Goal: Task Accomplishment & Management: Manage account settings

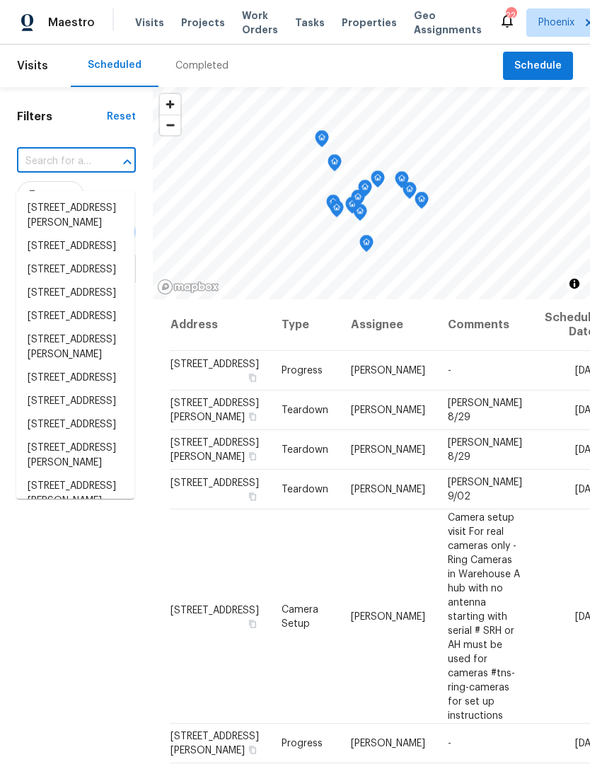
click at [59, 173] on input "text" at bounding box center [56, 162] width 79 height 22
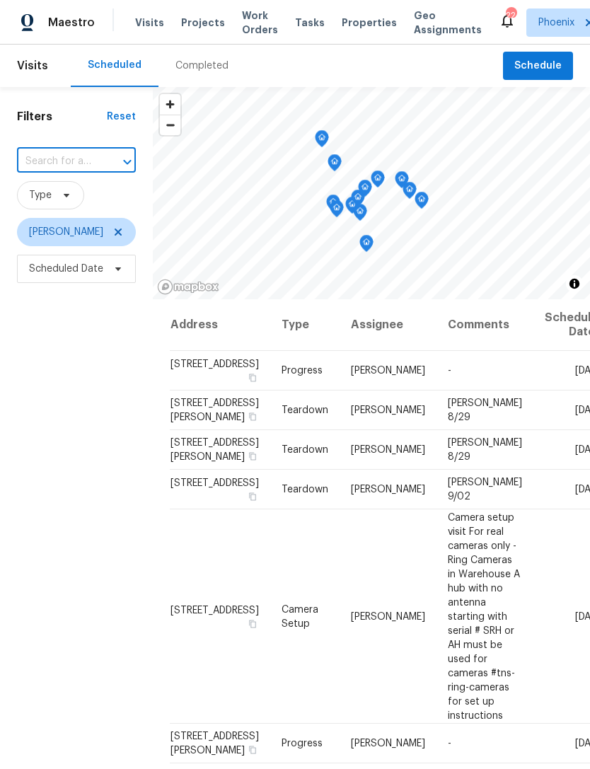
type input "909 W Danbury Rd, Phoenix, AZ 85023"
click at [82, 211] on li "909 W Danbury Rd, Phoenix, AZ 85023" at bounding box center [75, 208] width 118 height 23
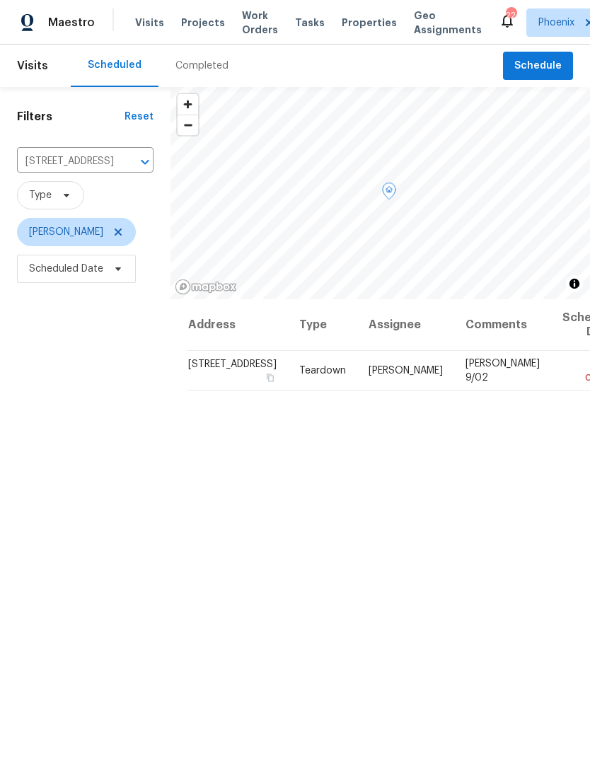
click at [0, 0] on icon at bounding box center [0, 0] width 0 height 0
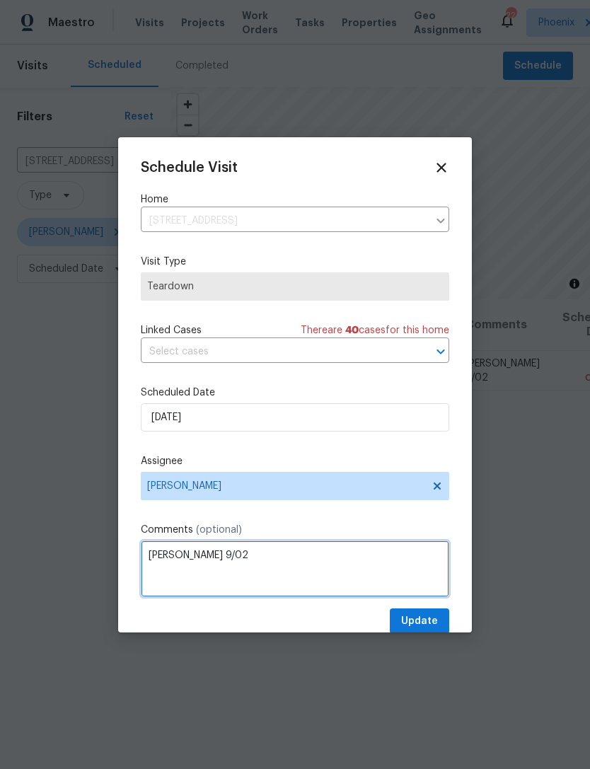
click at [231, 565] on textarea "COE 9/02" at bounding box center [295, 568] width 308 height 57
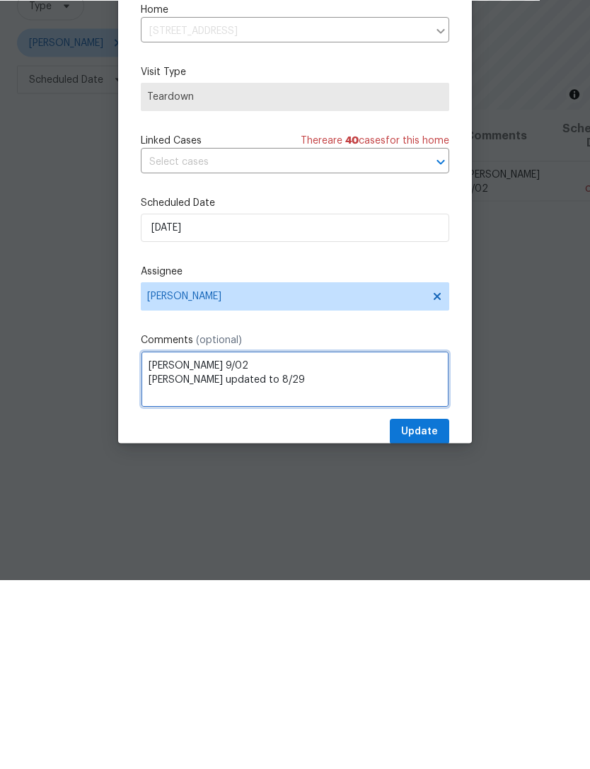
type textarea "COE 9/02 COE updated to 8/29"
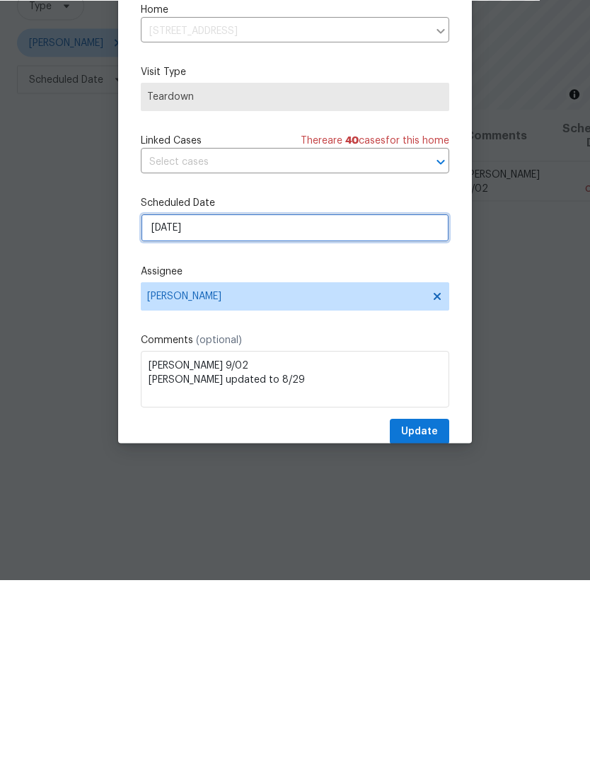
click at [263, 403] on input "8/26/2025" at bounding box center [295, 417] width 308 height 28
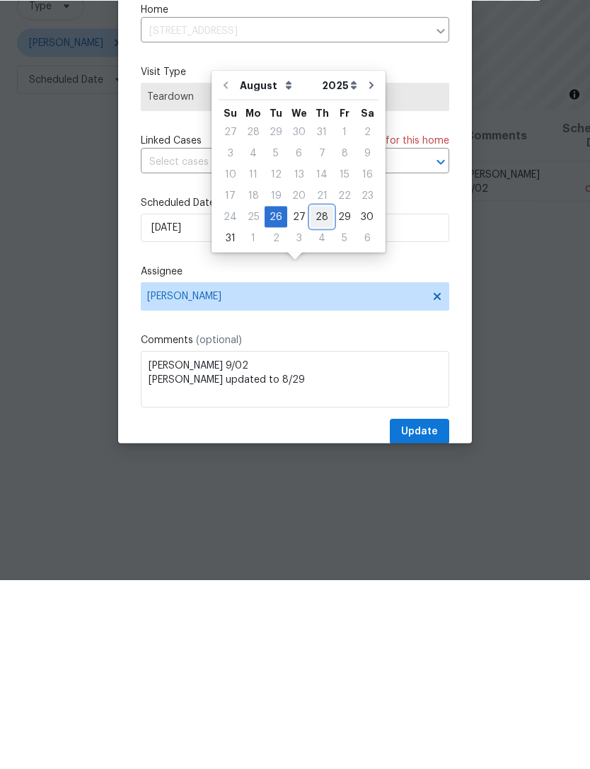
click at [318, 396] on div "28" at bounding box center [322, 406] width 23 height 20
type input "8/28/2025"
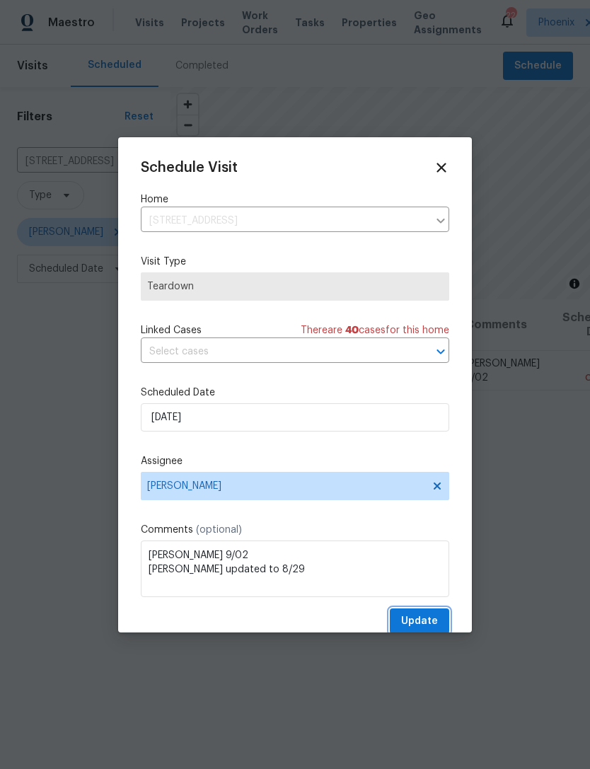
click at [427, 618] on span "Update" at bounding box center [419, 622] width 37 height 18
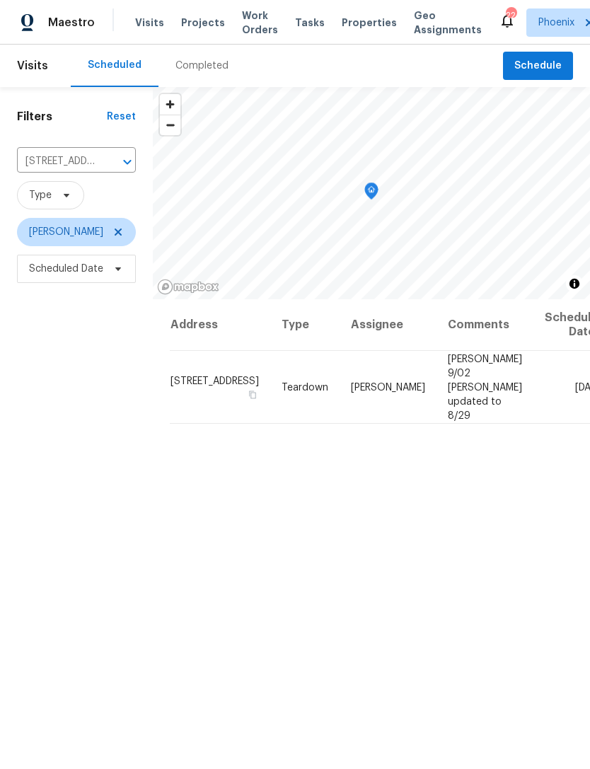
scroll to position [0, 0]
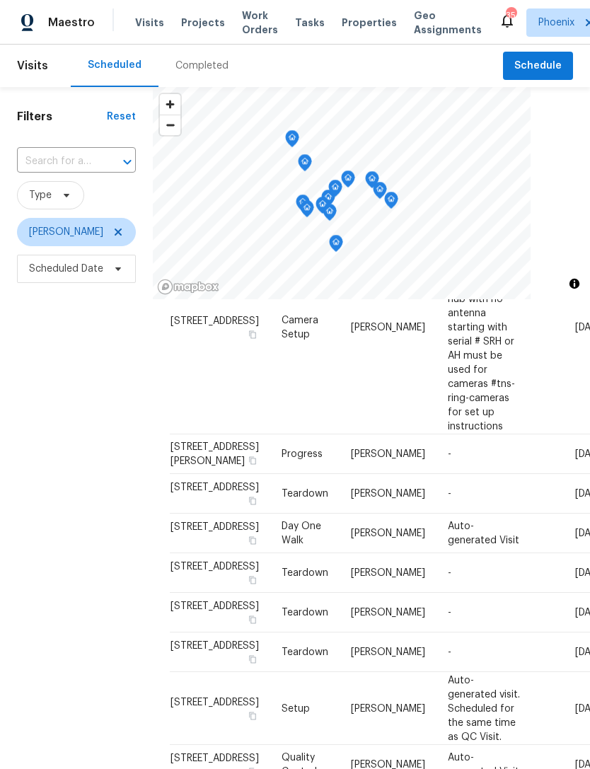
scroll to position [436, 0]
click at [0, 0] on icon at bounding box center [0, 0] width 0 height 0
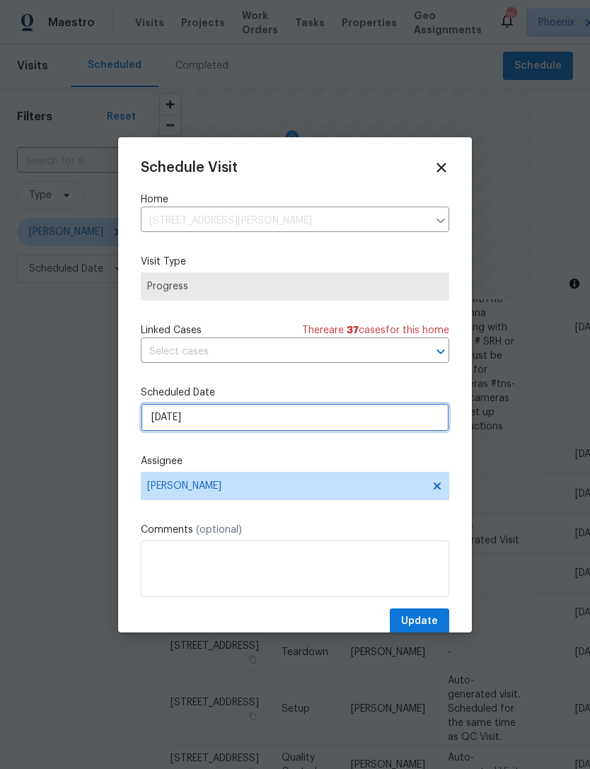
click at [249, 431] on input "8/29/2025" at bounding box center [295, 417] width 308 height 28
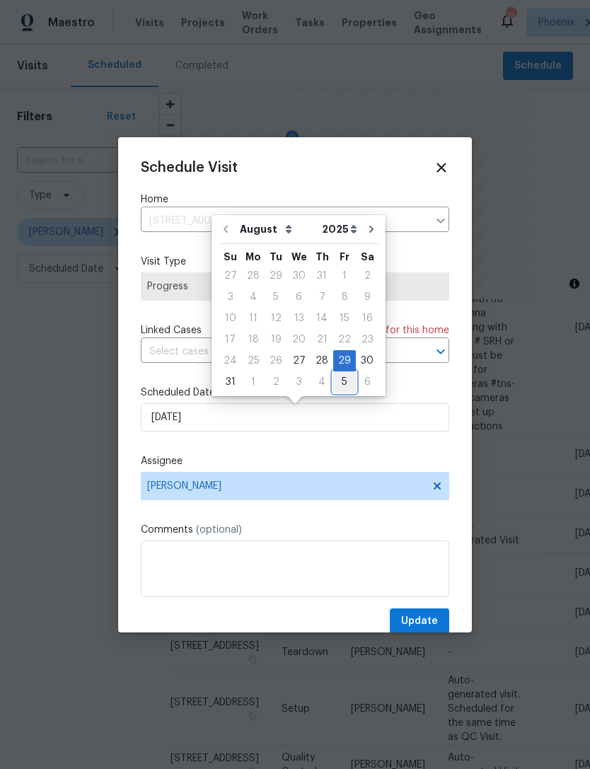
click at [335, 382] on div "5" at bounding box center [344, 382] width 23 height 20
type input "9/5/2025"
select select "8"
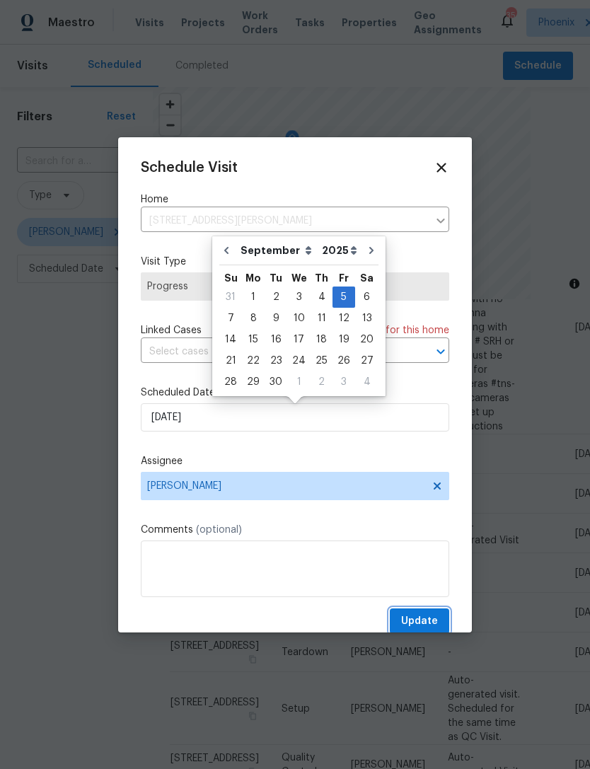
click at [429, 622] on span "Update" at bounding box center [419, 622] width 37 height 18
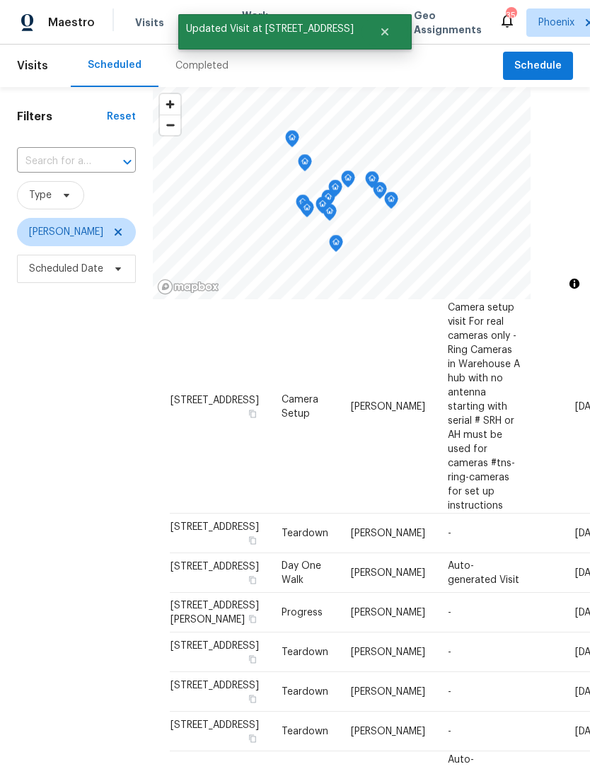
scroll to position [240, 0]
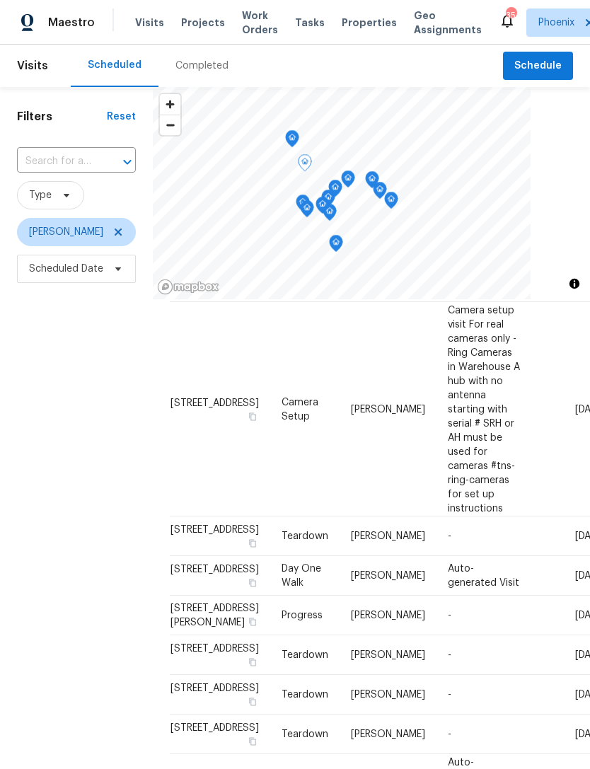
click at [0, 0] on span at bounding box center [0, 0] width 0 height 0
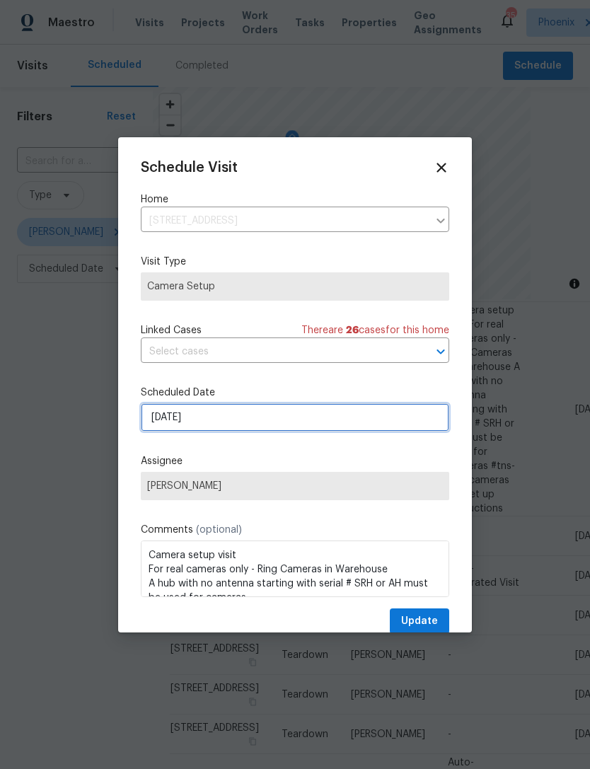
click at [261, 419] on input "8/29/2025" at bounding box center [295, 417] width 308 height 28
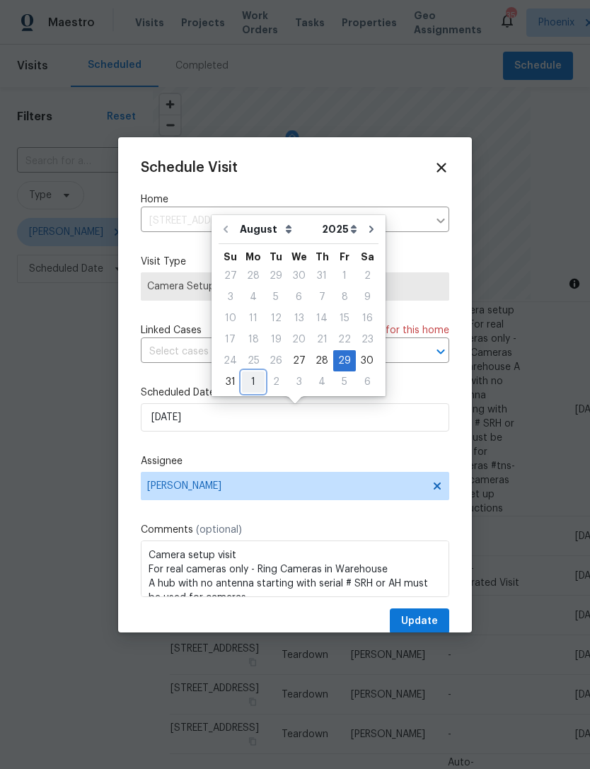
click at [251, 380] on div "1" at bounding box center [253, 382] width 23 height 20
type input "9/1/2025"
select select "8"
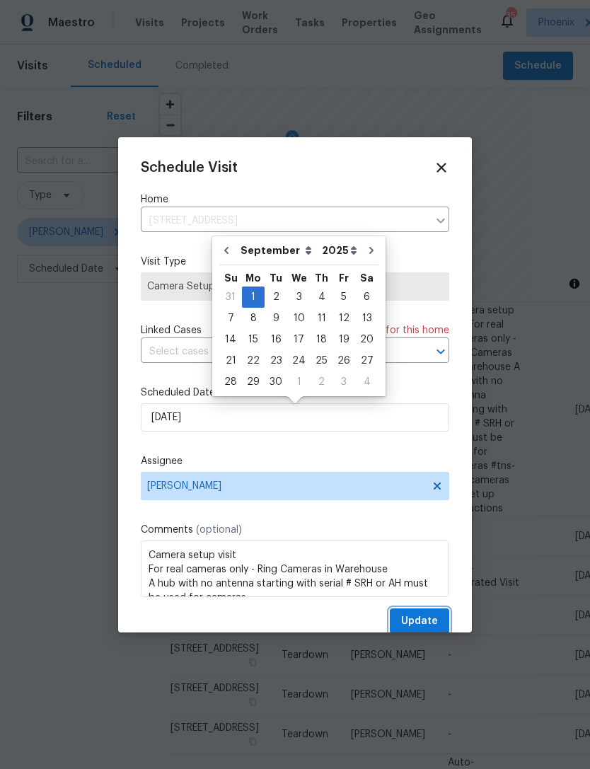
click at [410, 626] on span "Update" at bounding box center [419, 622] width 37 height 18
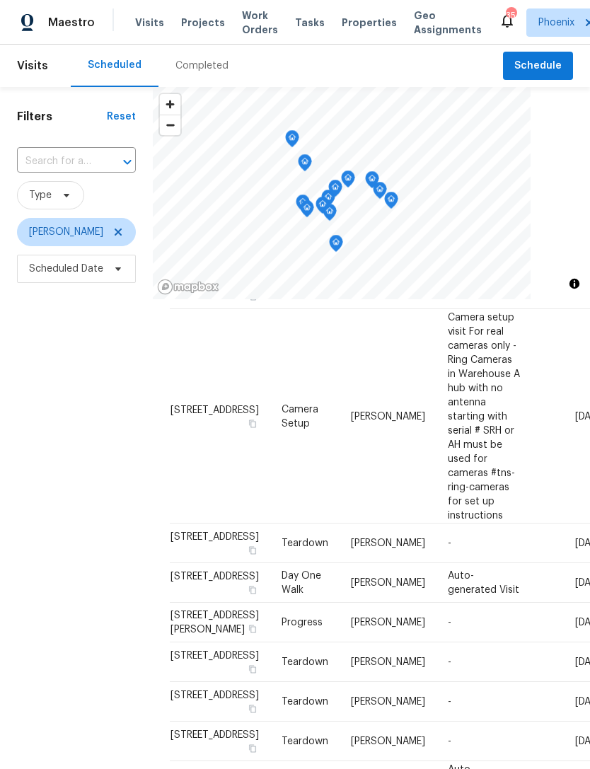
scroll to position [318, 0]
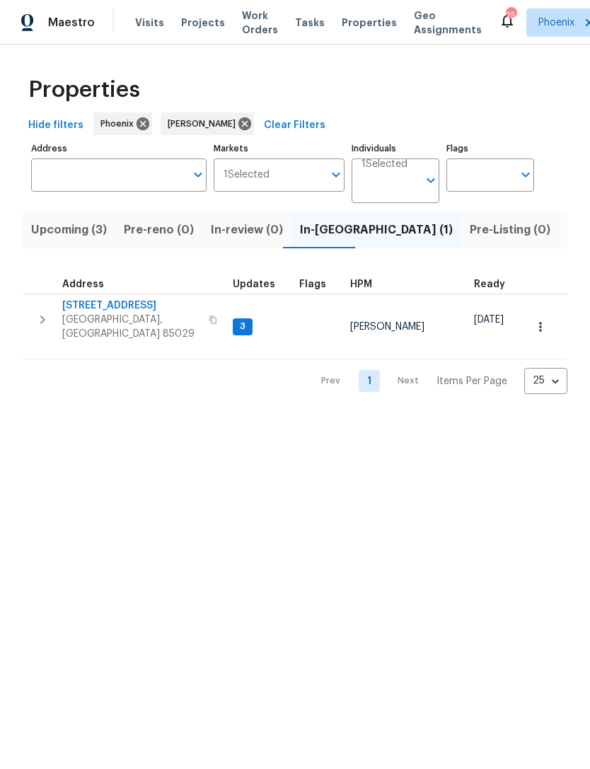
click at [209, 324] on icon "button" at bounding box center [213, 319] width 8 height 8
